Goal: Navigation & Orientation: Understand site structure

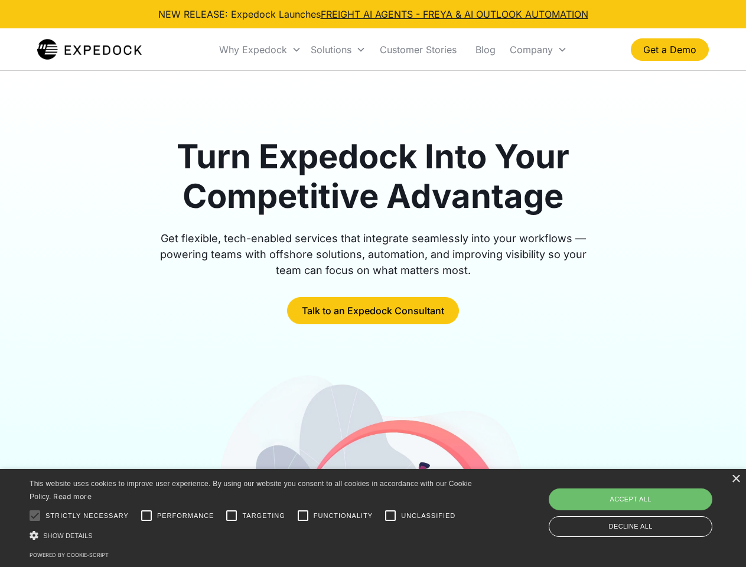
click at [260, 50] on div "Why Expedock" at bounding box center [253, 50] width 68 height 12
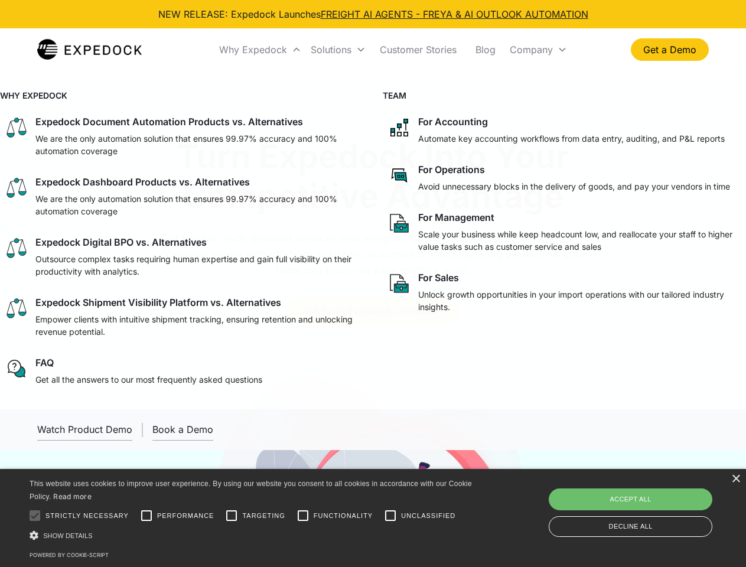
click at [338, 50] on div "Solutions" at bounding box center [331, 50] width 41 height 12
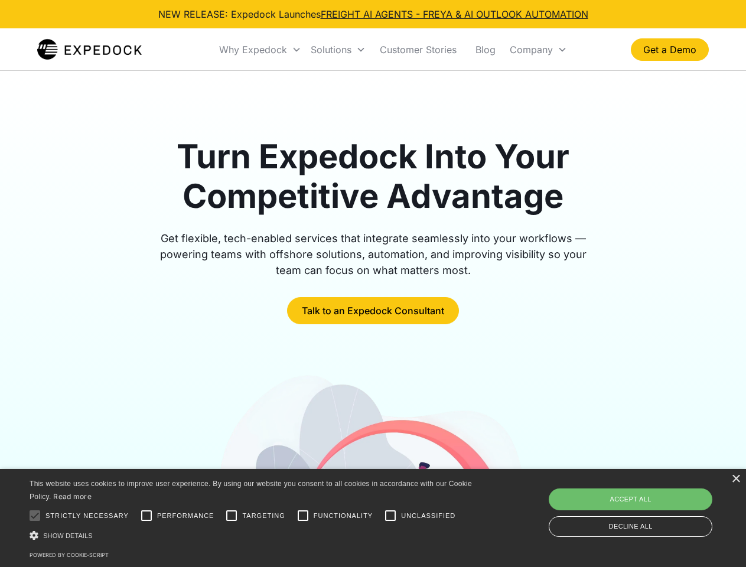
click at [538, 50] on div "Company" at bounding box center [531, 50] width 43 height 12
click at [35, 516] on div at bounding box center [35, 516] width 24 height 24
click at [146, 516] on input "Performance" at bounding box center [147, 516] width 24 height 24
checkbox input "true"
click at [232, 516] on input "Targeting" at bounding box center [232, 516] width 24 height 24
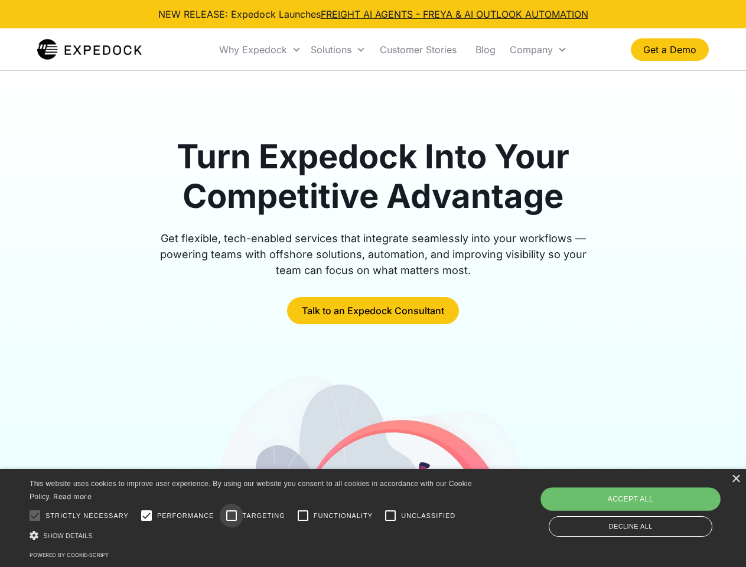
checkbox input "true"
click at [303, 516] on input "Functionality" at bounding box center [303, 516] width 24 height 24
checkbox input "true"
click at [390, 516] on input "Unclassified" at bounding box center [391, 516] width 24 height 24
checkbox input "true"
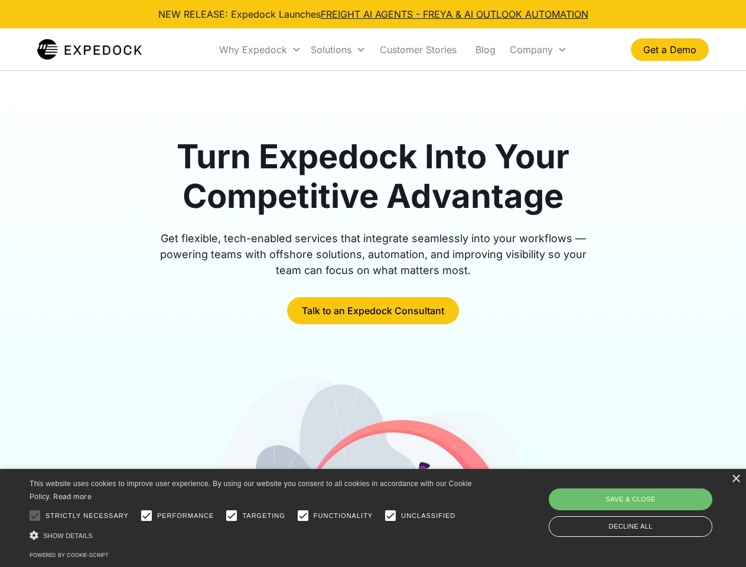
click at [253, 535] on div "Show details Hide details" at bounding box center [253, 535] width 447 height 12
